Goal: Task Accomplishment & Management: Use online tool/utility

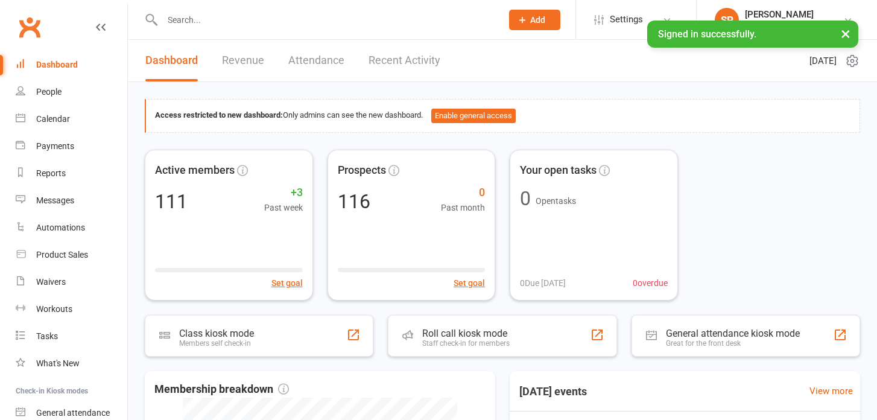
click at [178, 16] on input "text" at bounding box center [326, 19] width 335 height 17
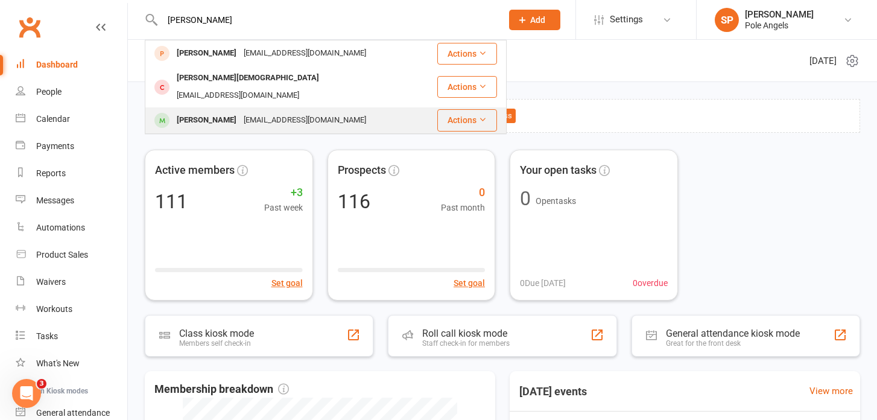
type input "kyl"
click at [177, 112] on div "[PERSON_NAME]" at bounding box center [206, 120] width 67 height 17
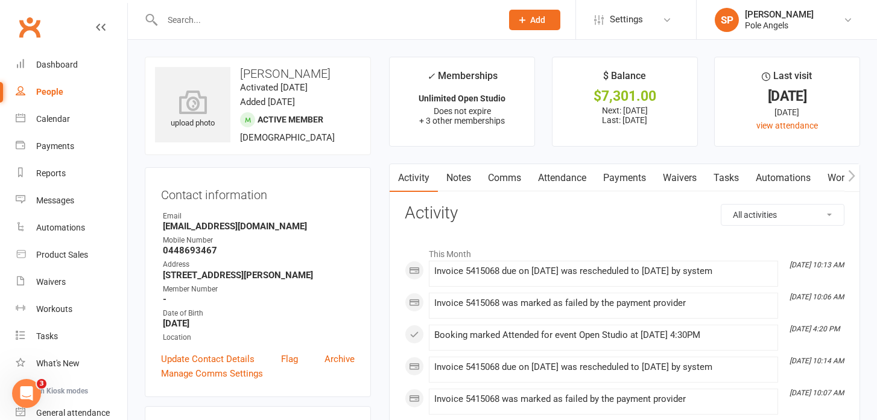
click at [830, 179] on link "Workouts" at bounding box center [847, 178] width 57 height 28
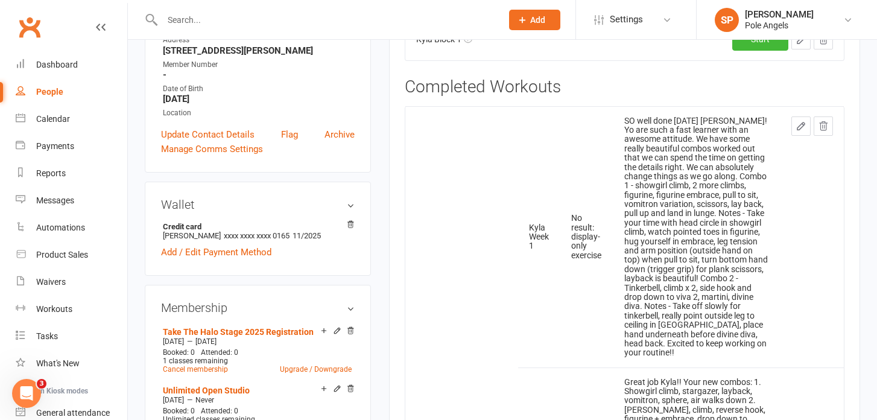
scroll to position [223, 0]
click at [800, 133] on link at bounding box center [801, 127] width 19 height 19
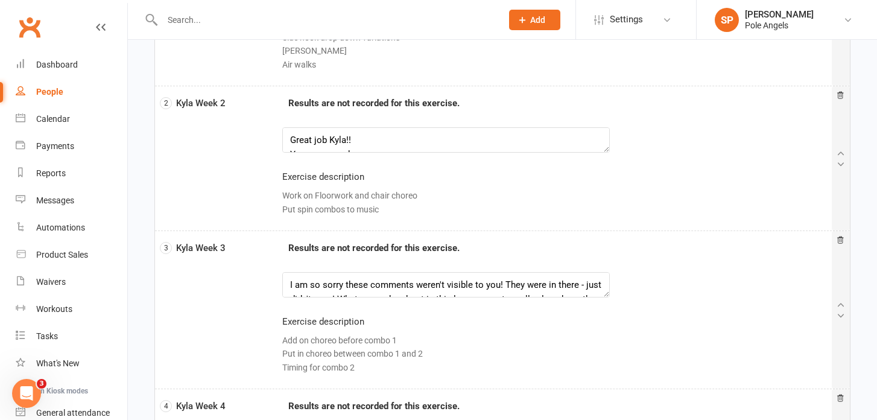
scroll to position [442, 0]
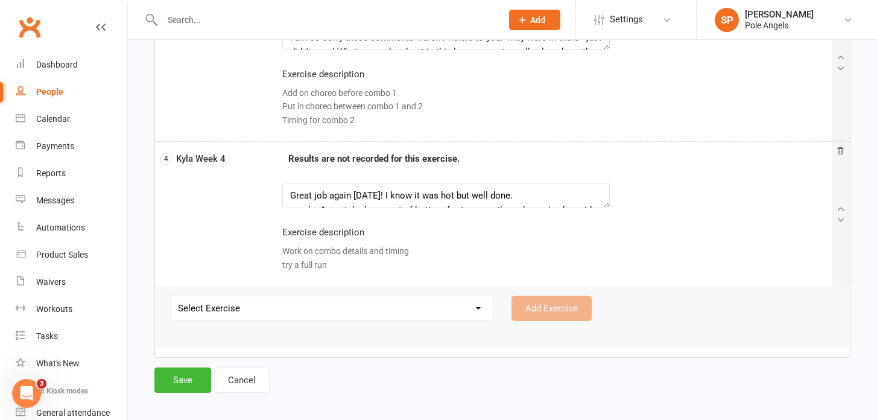
click at [457, 311] on select "Select Exercise Amber Week 1 Amber Week 2 Amber Week 3 Amber Week 4 Amy Week 1 …" at bounding box center [332, 308] width 322 height 24
select select "12790"
click at [171, 296] on select "Select Exercise Amber Week 1 Amber Week 2 Amber Week 3 Amber Week 4 Amy Week 1 …" at bounding box center [332, 308] width 322 height 24
click at [542, 307] on button "Add Exercise" at bounding box center [552, 308] width 80 height 25
select select
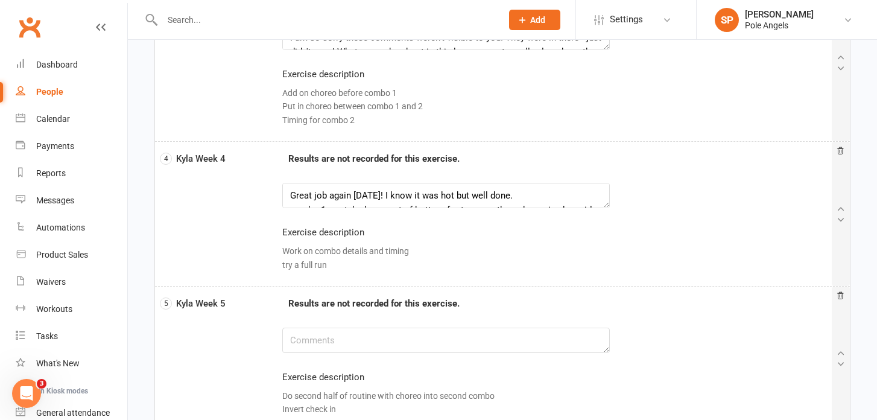
scroll to position [586, 0]
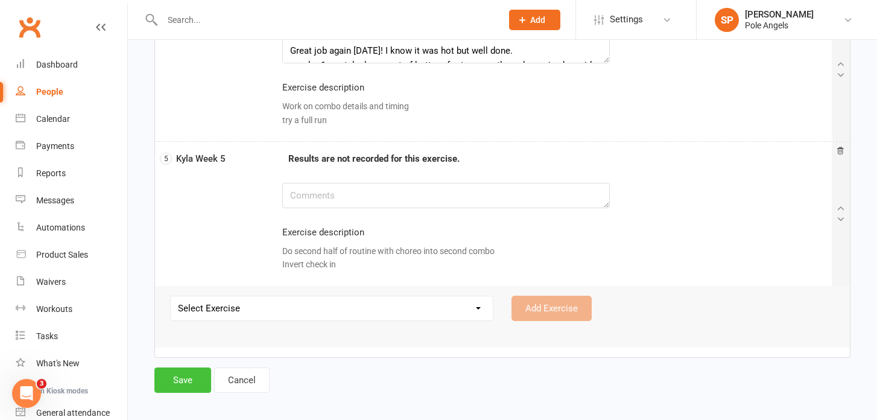
click at [197, 379] on button "Save" at bounding box center [182, 379] width 57 height 25
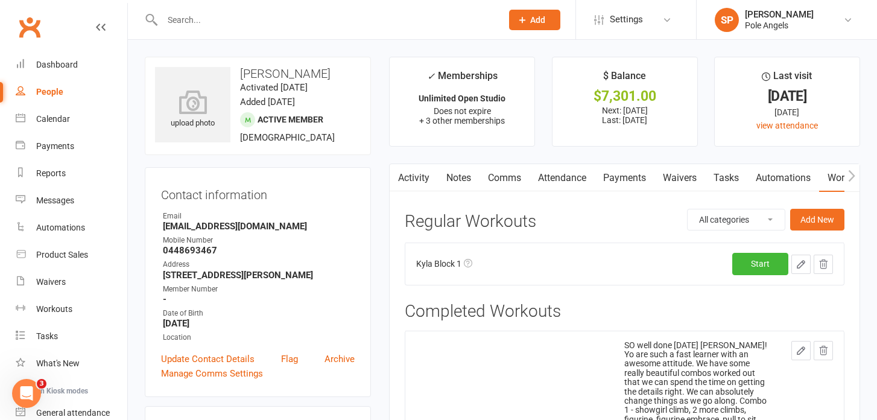
click at [210, 22] on input "text" at bounding box center [326, 19] width 335 height 17
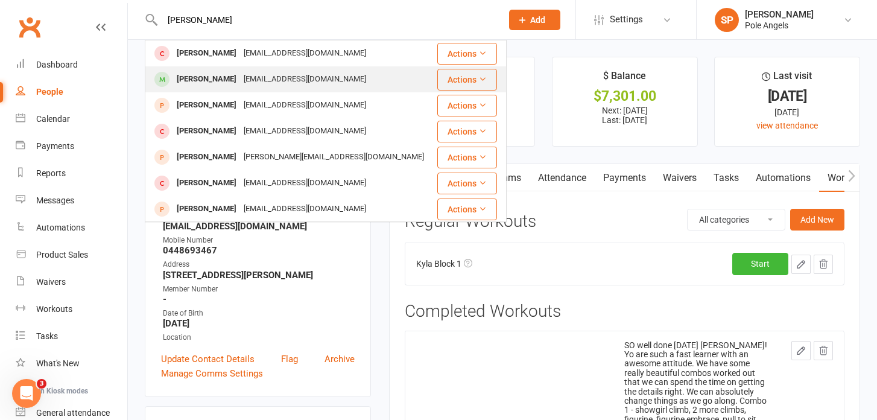
type input "sam"
click at [185, 80] on div "[PERSON_NAME]" at bounding box center [206, 79] width 67 height 17
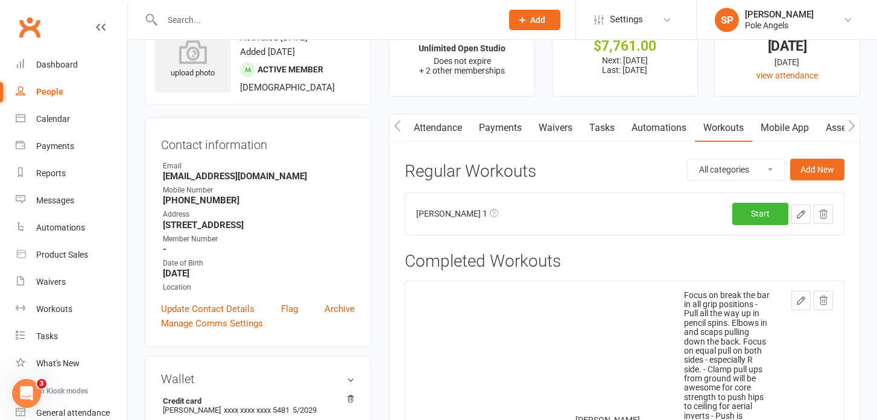
scroll to position [51, 0]
click at [802, 305] on link at bounding box center [801, 299] width 19 height 19
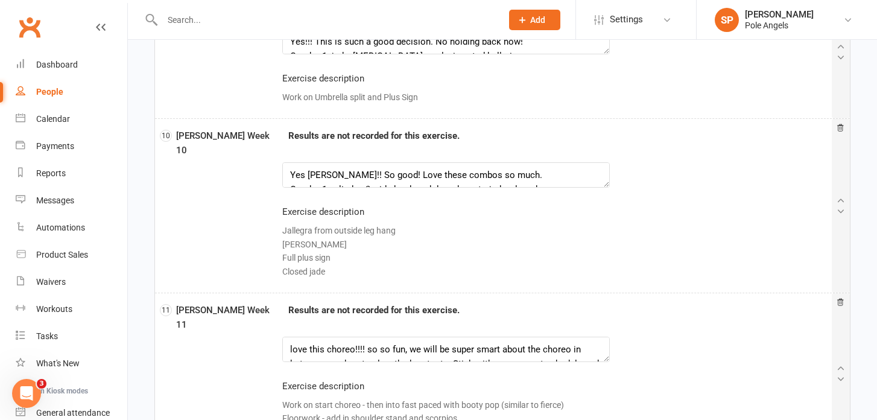
scroll to position [1724, 0]
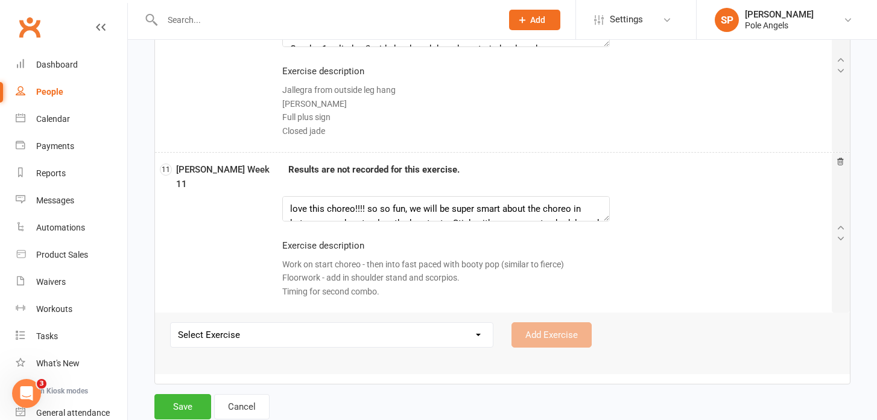
click at [298, 323] on select "Select Exercise Amber Week 1 Amber Week 2 Amber Week 3 Amber Week 4 Amy Week 1 …" at bounding box center [332, 335] width 322 height 24
select select "12789"
click at [171, 323] on select "Select Exercise Amber Week 1 Amber Week 2 Amber Week 3 Amber Week 4 Amy Week 1 …" at bounding box center [332, 335] width 322 height 24
click at [548, 322] on button "Add Exercise" at bounding box center [552, 334] width 80 height 25
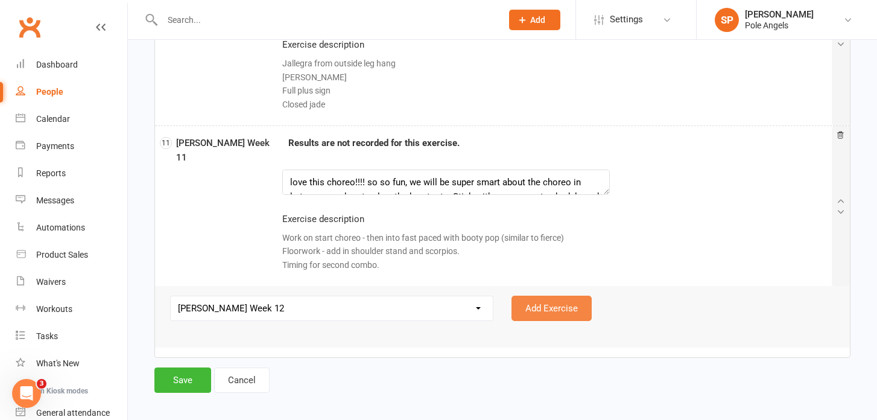
select select
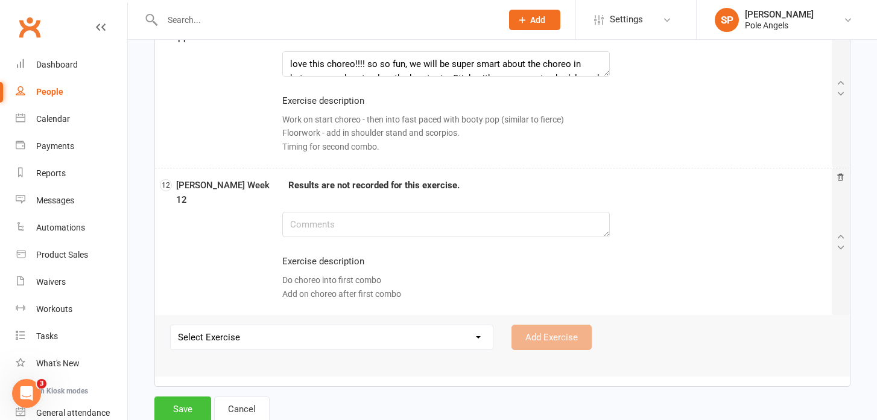
click at [182, 396] on button "Save" at bounding box center [182, 408] width 57 height 25
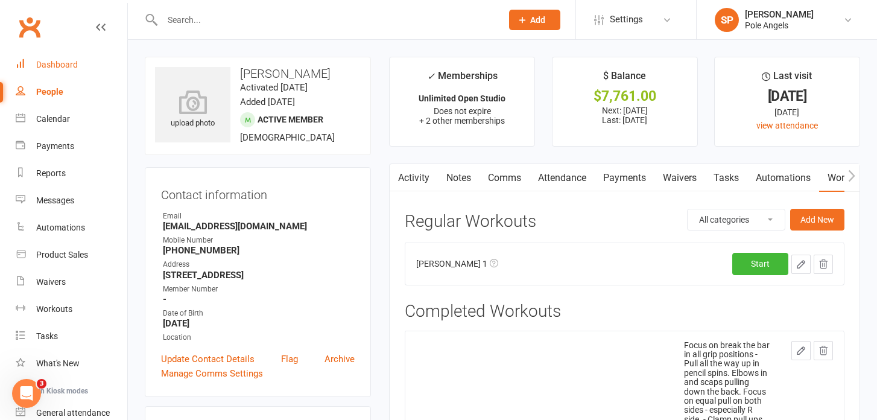
click at [74, 61] on div "Dashboard" at bounding box center [57, 65] width 42 height 10
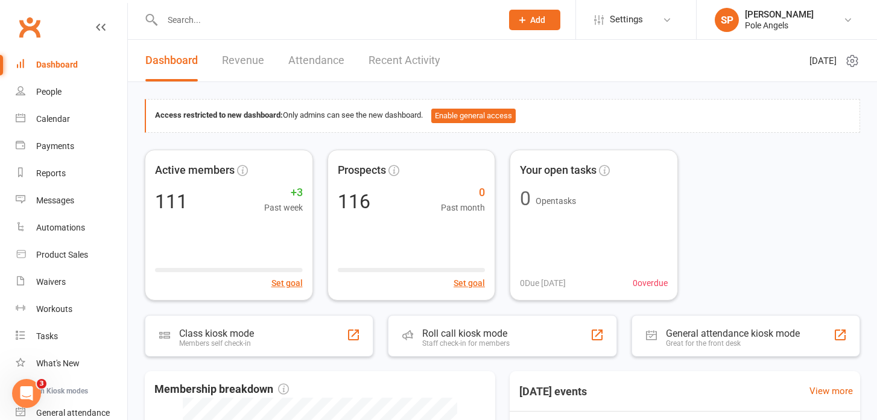
click at [398, 63] on link "Recent Activity" at bounding box center [405, 61] width 72 height 42
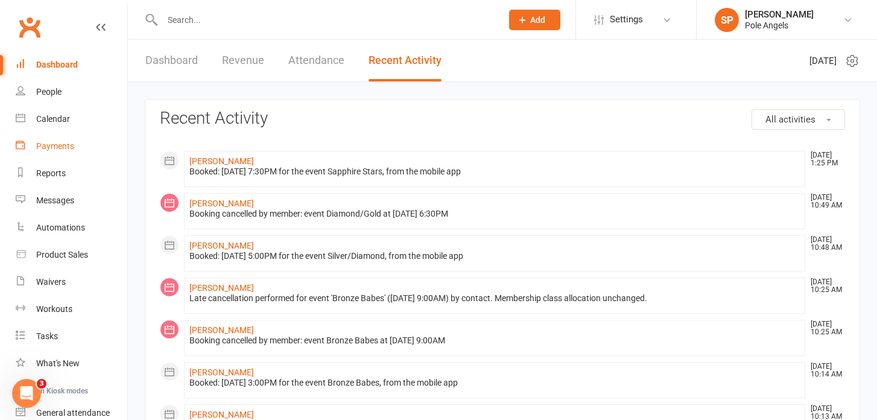
click at [50, 150] on div "Payments" at bounding box center [55, 146] width 38 height 10
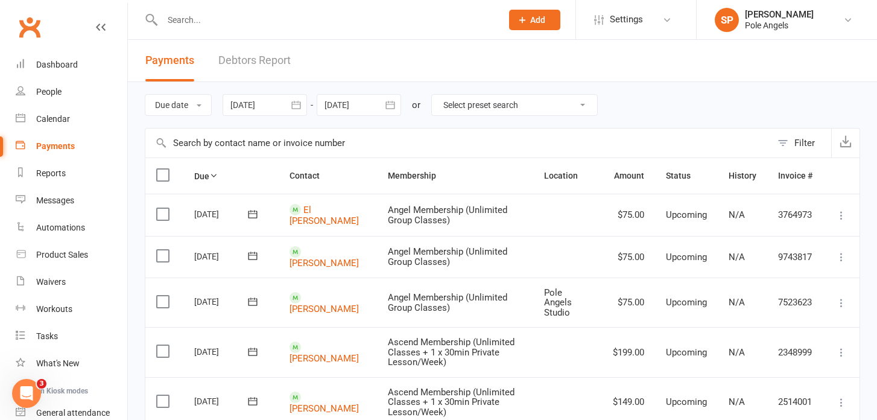
click at [456, 103] on select "Select preset search All failures All skipped payments All pending payments Suc…" at bounding box center [514, 105] width 165 height 21
select select "0"
click at [441, 95] on select "Select preset search All failures All skipped payments All pending payments Suc…" at bounding box center [514, 105] width 165 height 21
type input "[DATE]"
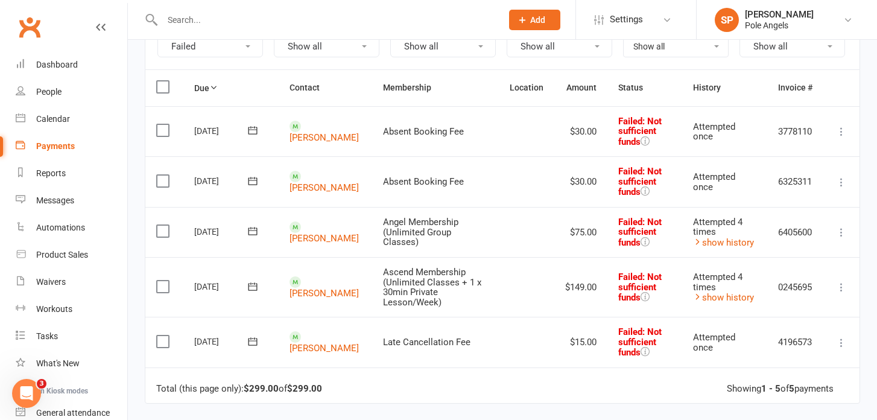
scroll to position [148, 0]
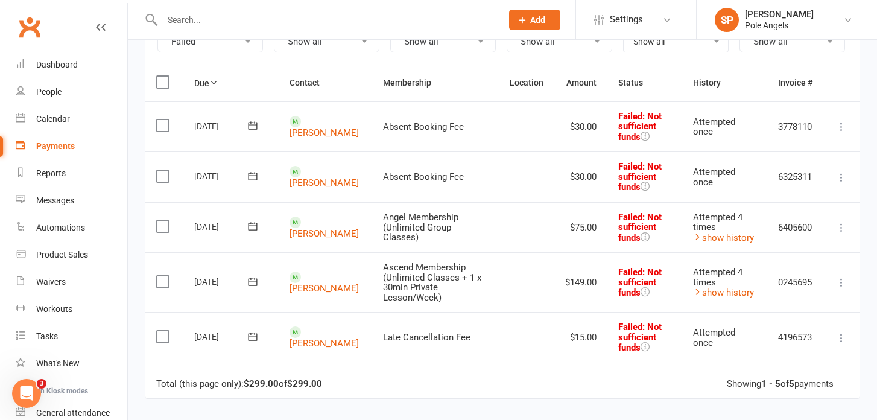
click at [842, 125] on icon at bounding box center [842, 127] width 12 height 12
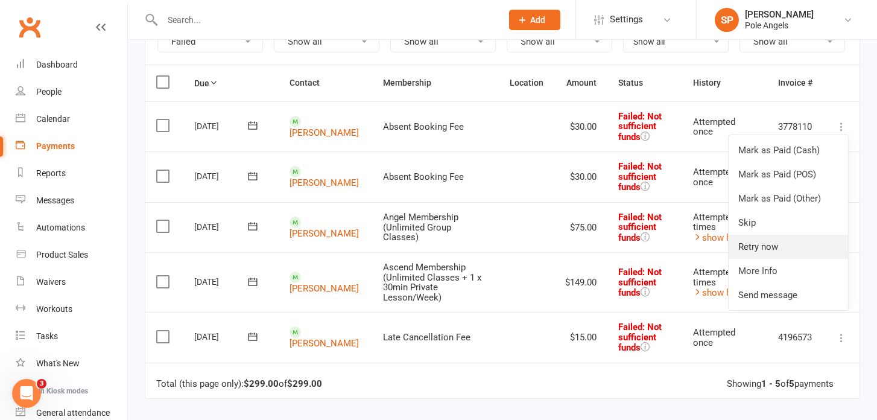
click at [746, 241] on link "Retry now" at bounding box center [788, 247] width 119 height 24
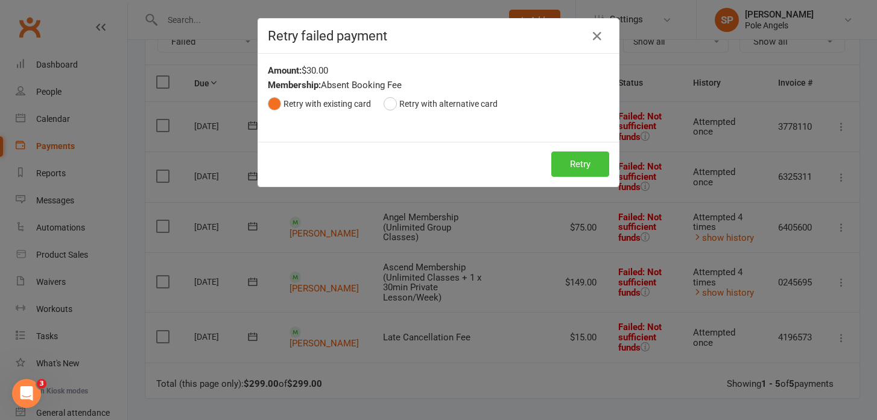
click at [602, 170] on button "Retry" at bounding box center [580, 163] width 58 height 25
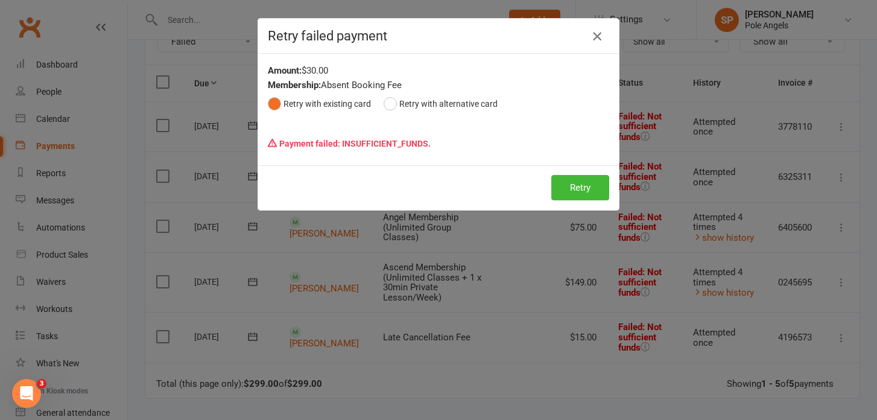
click at [599, 36] on icon "button" at bounding box center [597, 36] width 14 height 14
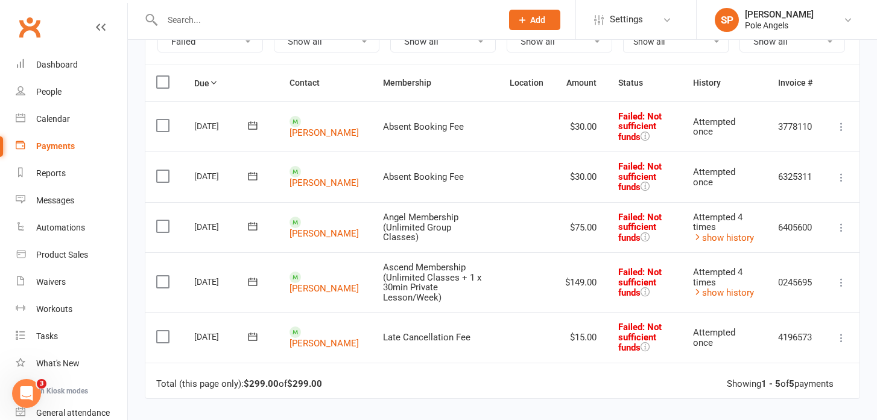
click at [842, 226] on icon at bounding box center [842, 227] width 12 height 12
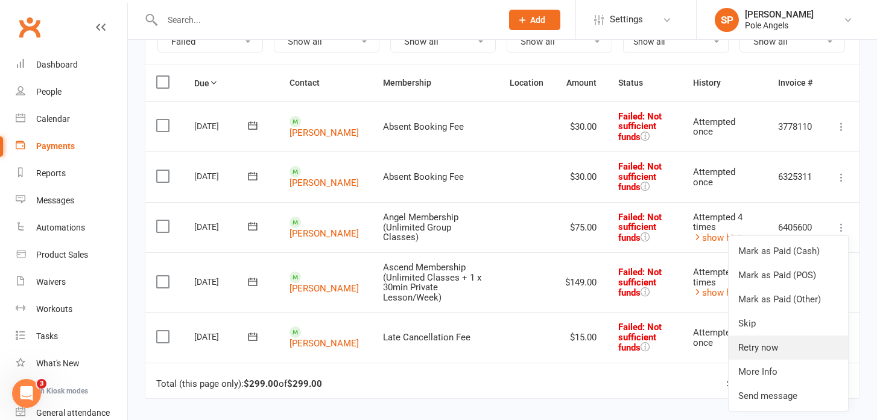
click at [759, 345] on link "Retry now" at bounding box center [788, 347] width 119 height 24
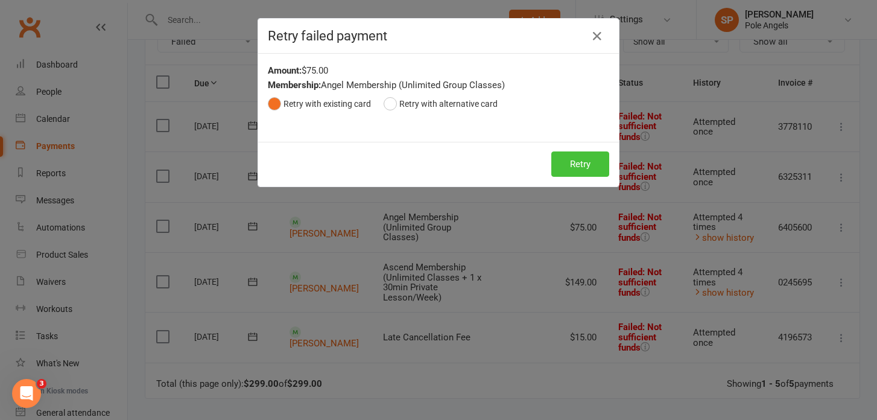
click at [590, 169] on button "Retry" at bounding box center [580, 163] width 58 height 25
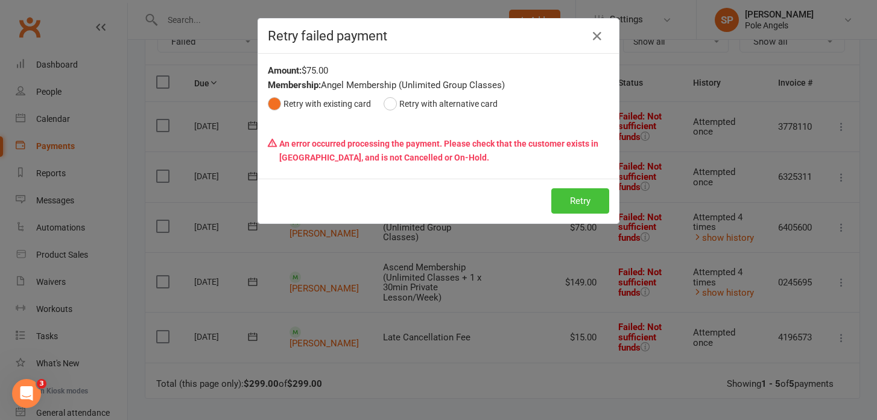
click at [578, 193] on button "Retry" at bounding box center [580, 200] width 58 height 25
click at [594, 36] on icon "button" at bounding box center [597, 36] width 14 height 14
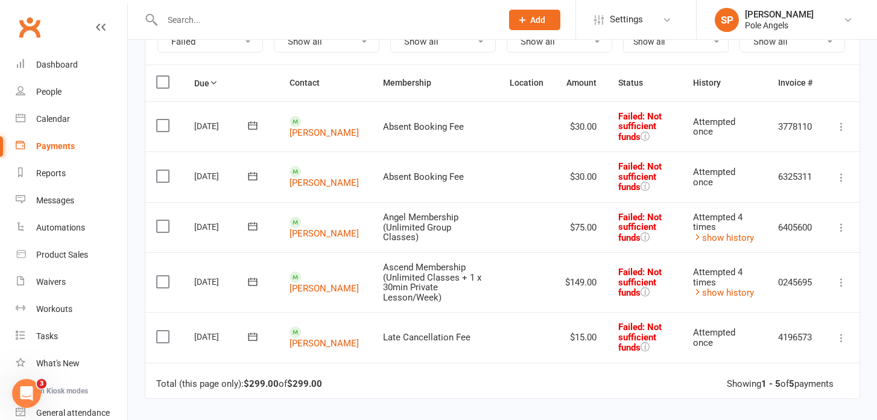
click at [843, 276] on icon at bounding box center [842, 282] width 12 height 12
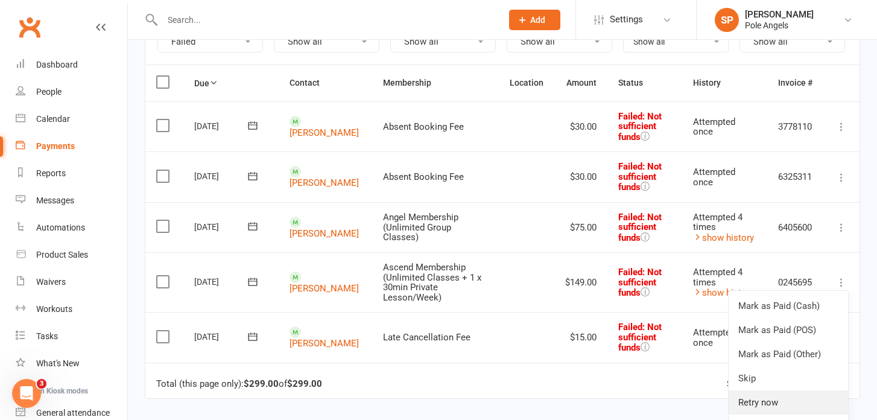
click at [741, 393] on link "Retry now" at bounding box center [788, 402] width 119 height 24
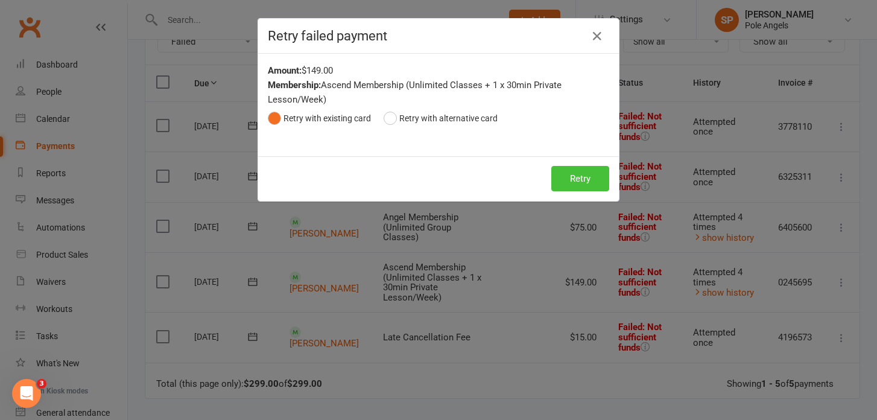
click at [586, 188] on button "Retry" at bounding box center [580, 178] width 58 height 25
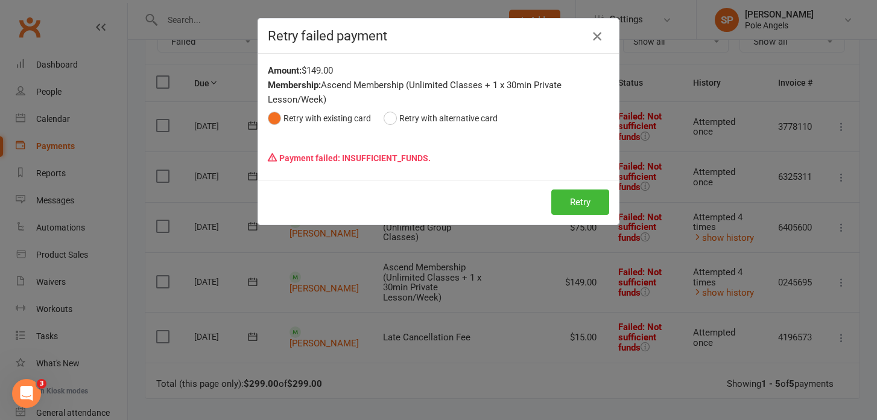
click at [599, 37] on icon "button" at bounding box center [597, 36] width 14 height 14
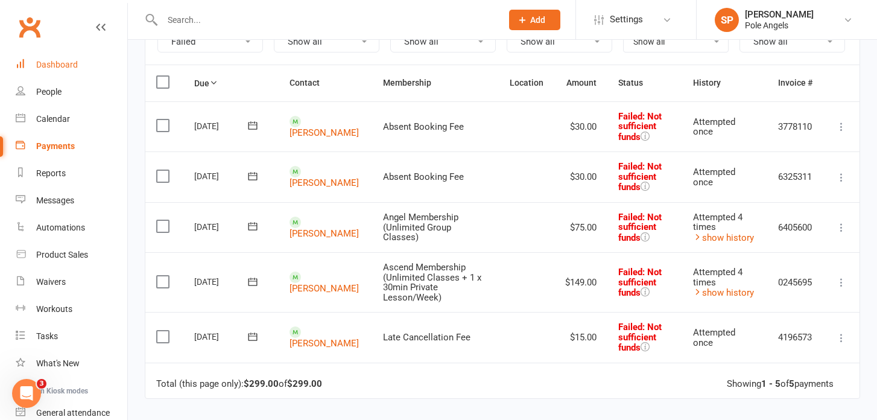
click at [58, 61] on div "Dashboard" at bounding box center [57, 65] width 42 height 10
